Goal: Task Accomplishment & Management: Complete application form

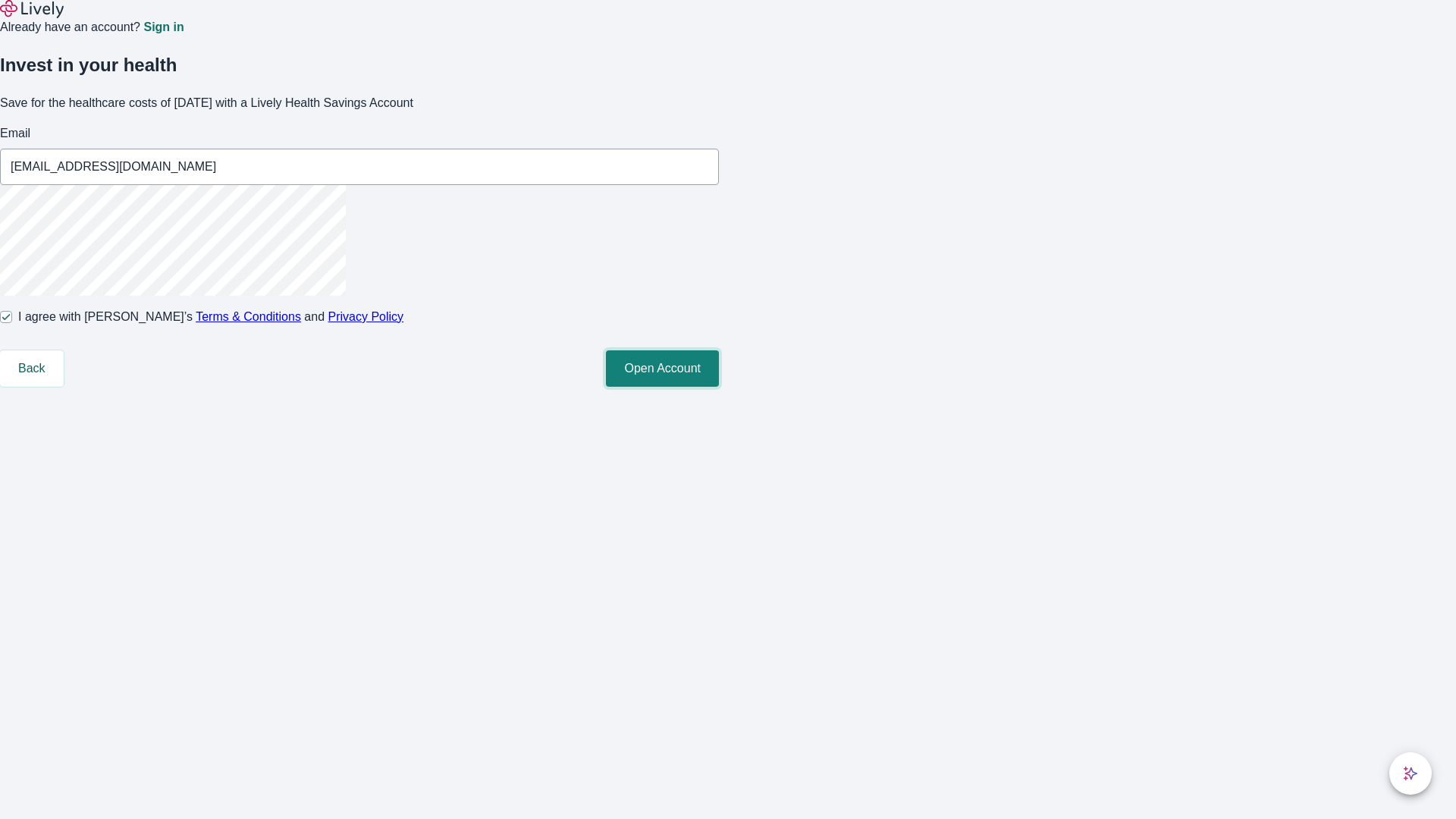
click at [719, 387] on button "Open Account" at bounding box center [662, 368] width 113 height 37
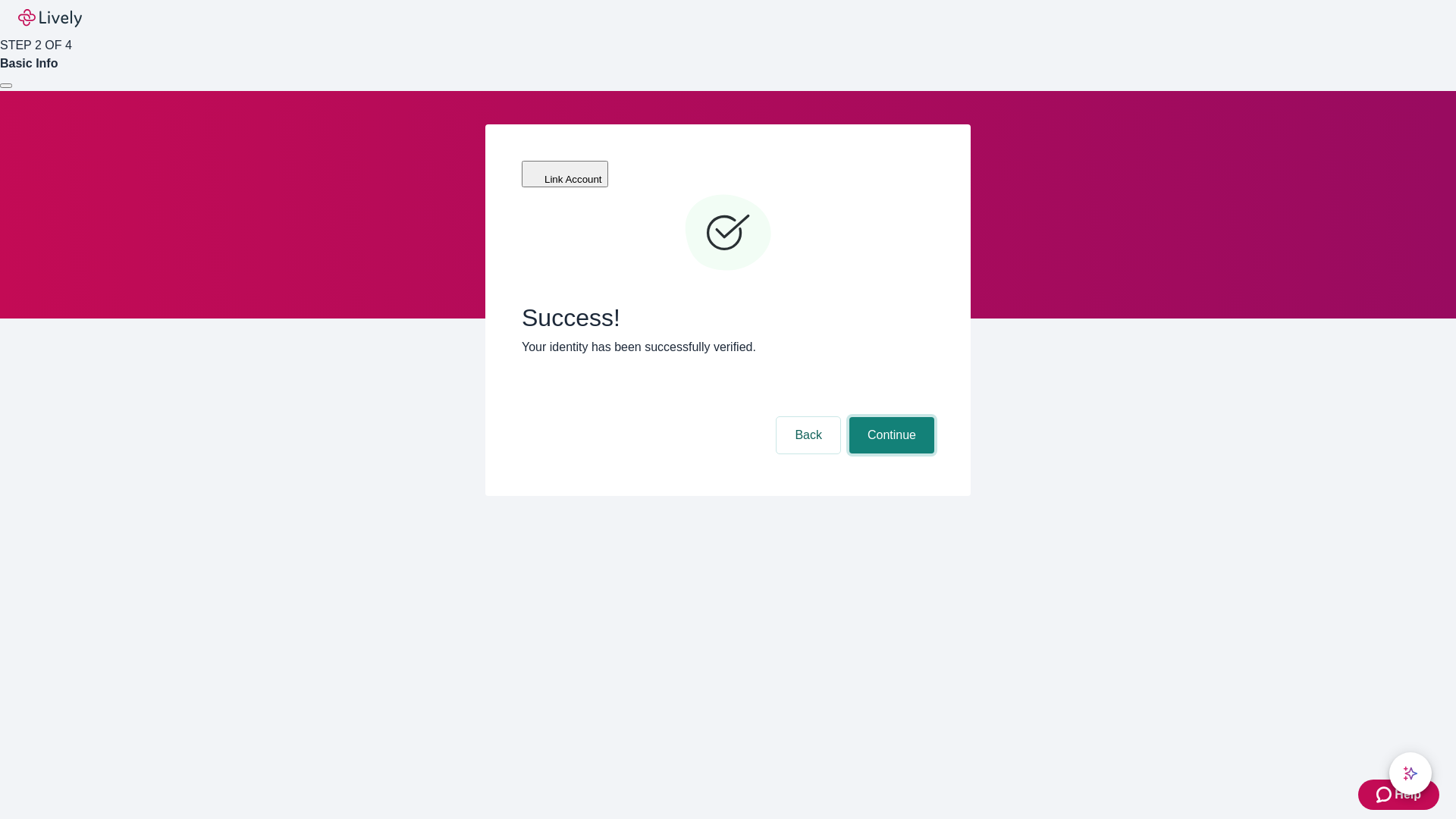
click at [889, 417] on button "Continue" at bounding box center [891, 435] width 85 height 37
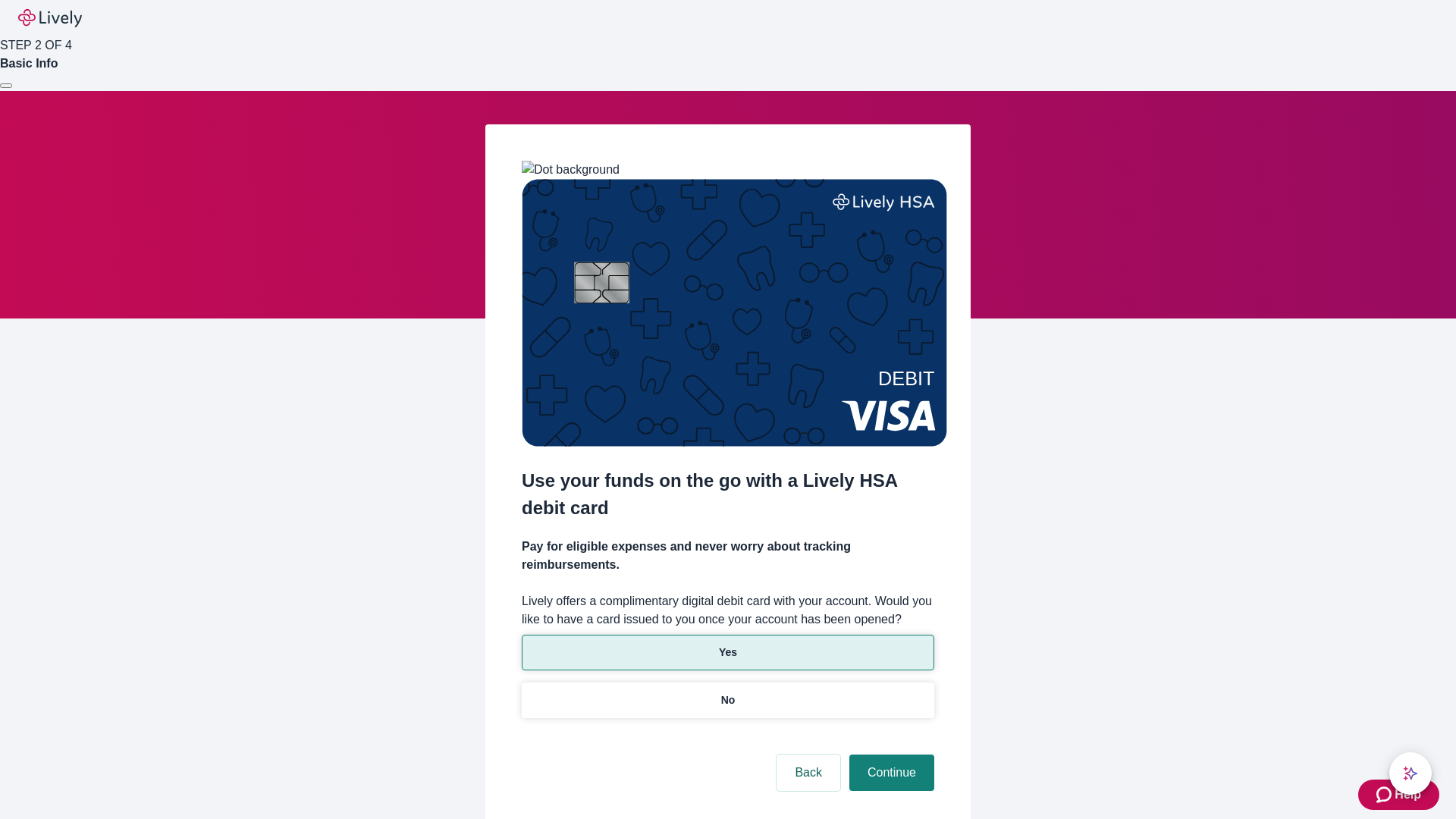
click at [727, 644] on p "Yes" at bounding box center [728, 652] width 18 height 16
click at [889, 755] on button "Continue" at bounding box center [891, 773] width 85 height 37
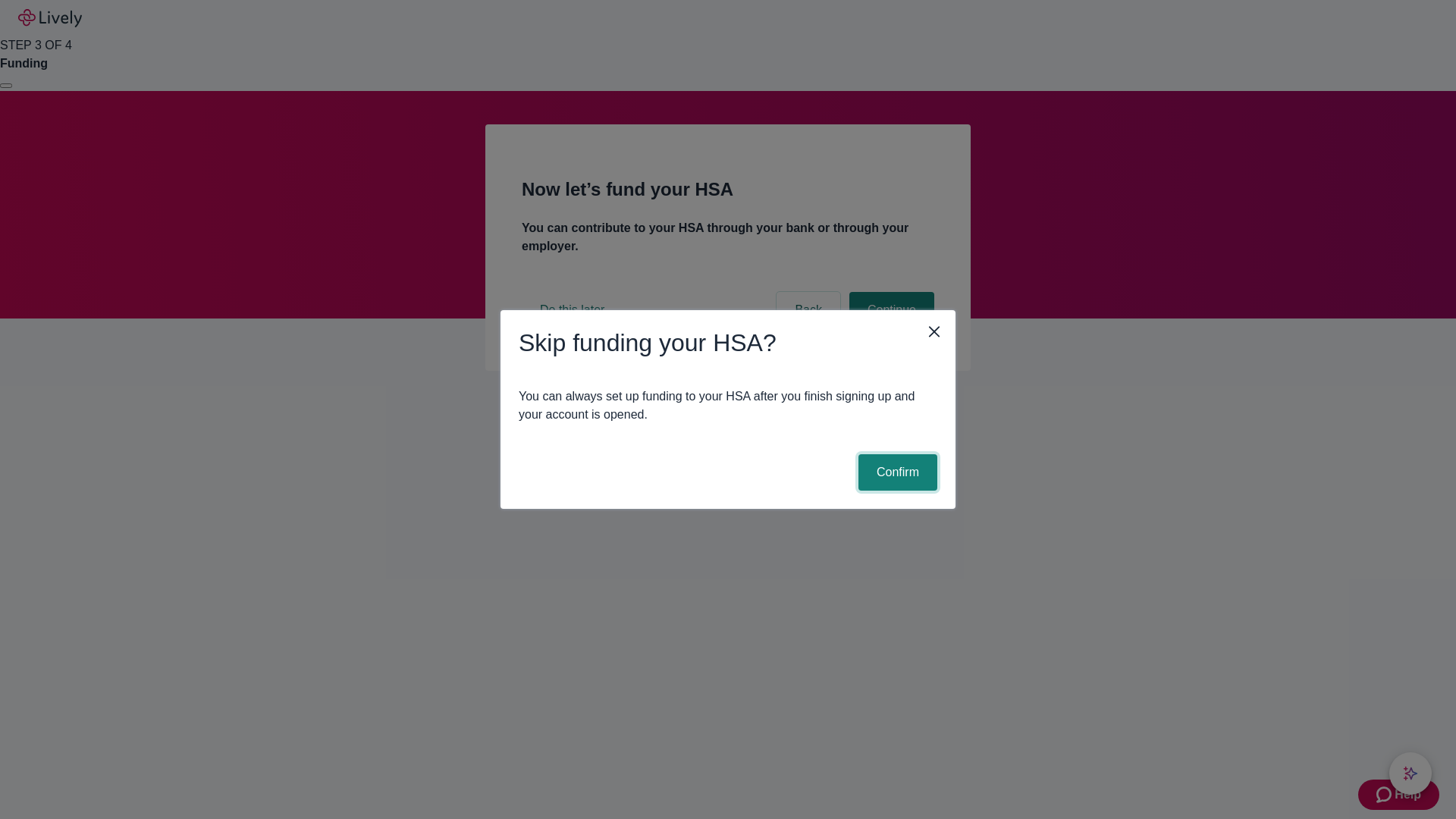
click at [896, 472] on button "Confirm" at bounding box center [897, 472] width 79 height 37
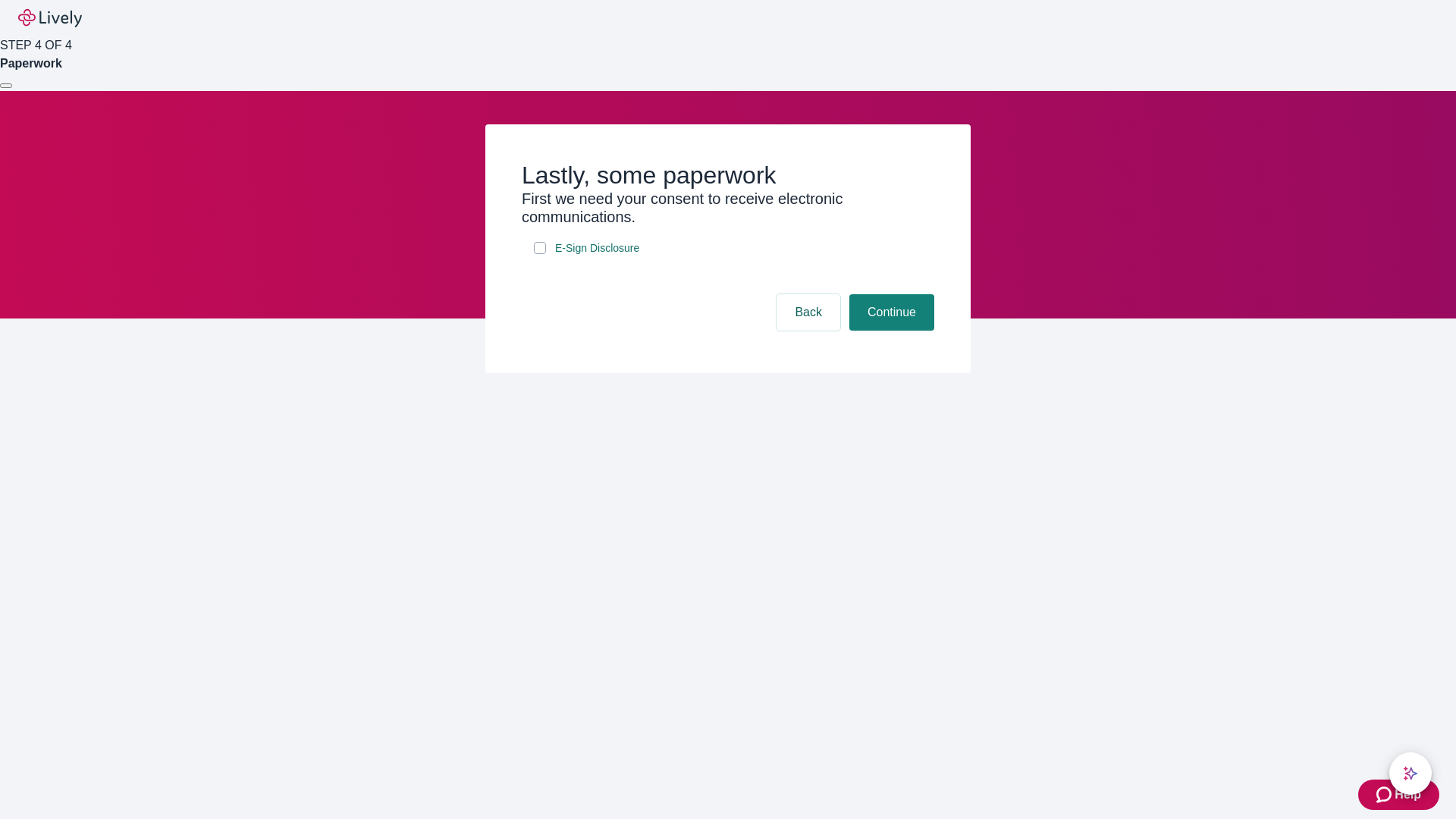
click at [540, 254] on input "E-Sign Disclosure" at bounding box center [540, 249] width 12 height 12
checkbox input "true"
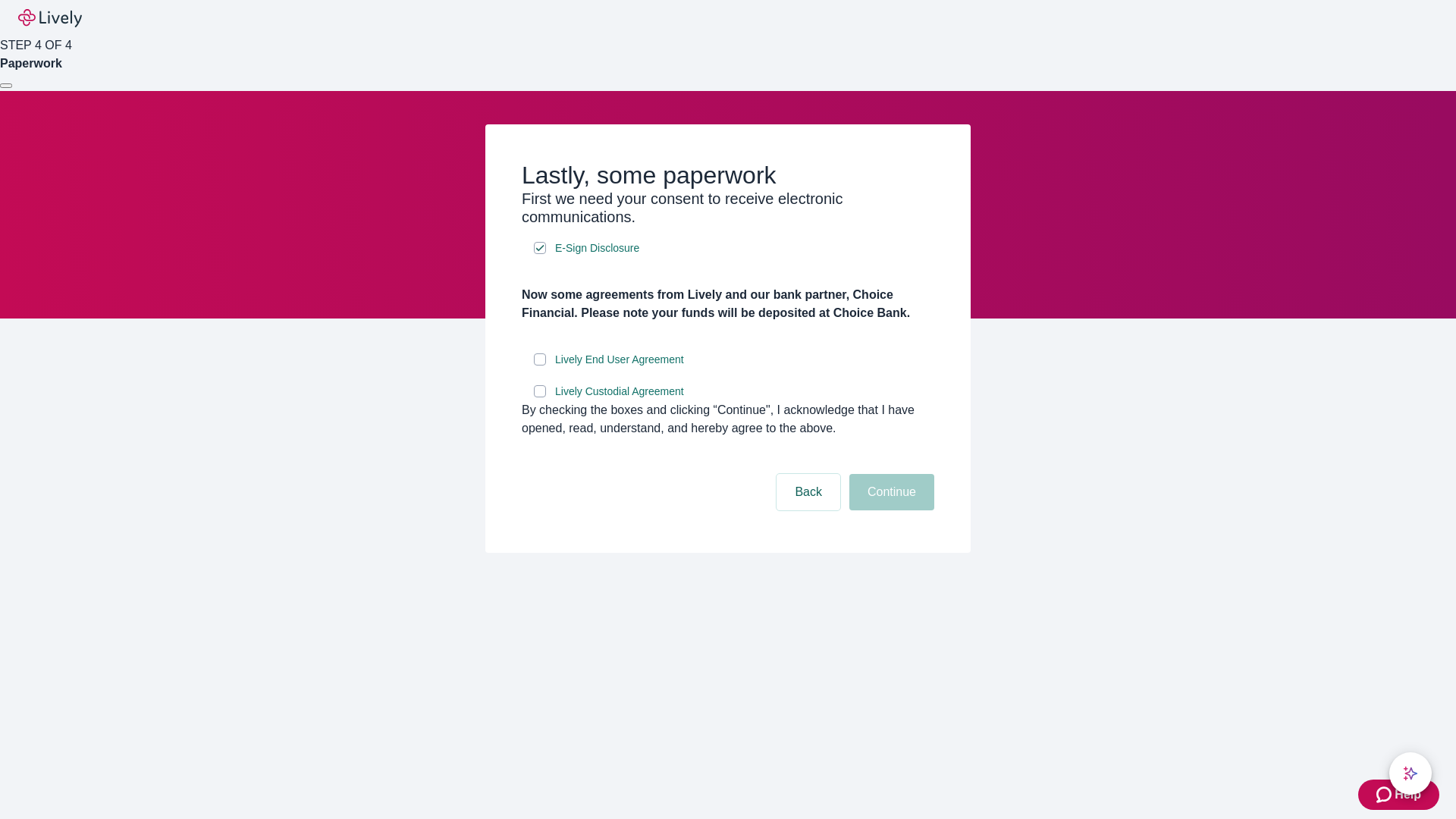
click at [540, 365] on input "Lively End User Agreement" at bounding box center [540, 360] width 12 height 12
checkbox input "true"
click at [540, 397] on input "Lively Custodial Agreement" at bounding box center [540, 391] width 12 height 12
checkbox input "true"
click at [889, 511] on button "Continue" at bounding box center [891, 492] width 85 height 37
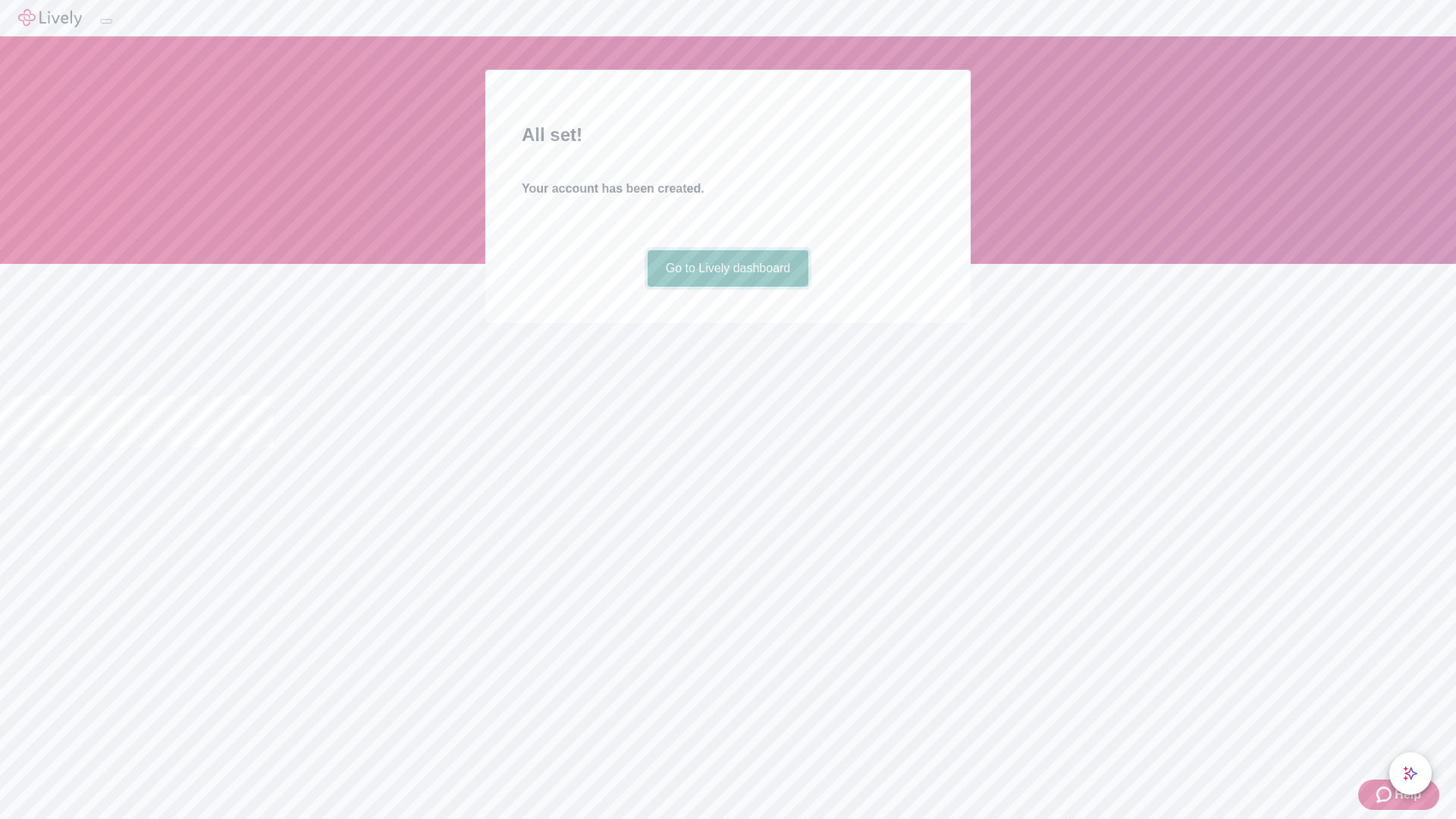
click at [727, 287] on link "Go to Lively dashboard" at bounding box center [728, 268] width 161 height 37
